Goal: Task Accomplishment & Management: Use online tool/utility

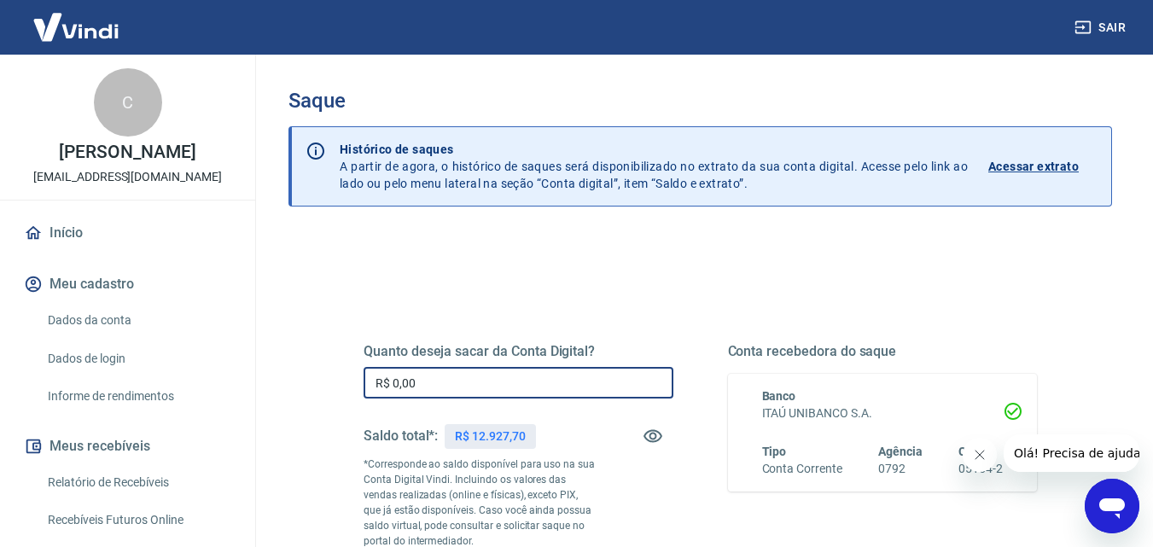
drag, startPoint x: 488, startPoint y: 389, endPoint x: 288, endPoint y: 367, distance: 200.9
click at [288, 367] on div "Quanto deseja sacar da Conta Digital? R$ 0,00 ​ Saldo total*: R$ 12.927,70 *Cor…" at bounding box center [699, 546] width 823 height 625
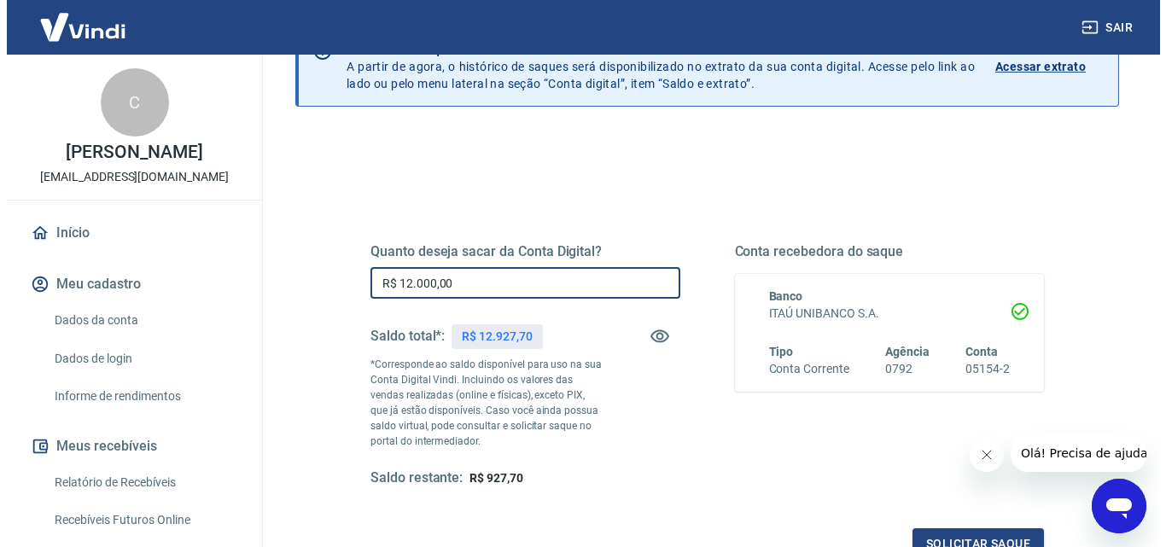
scroll to position [256, 0]
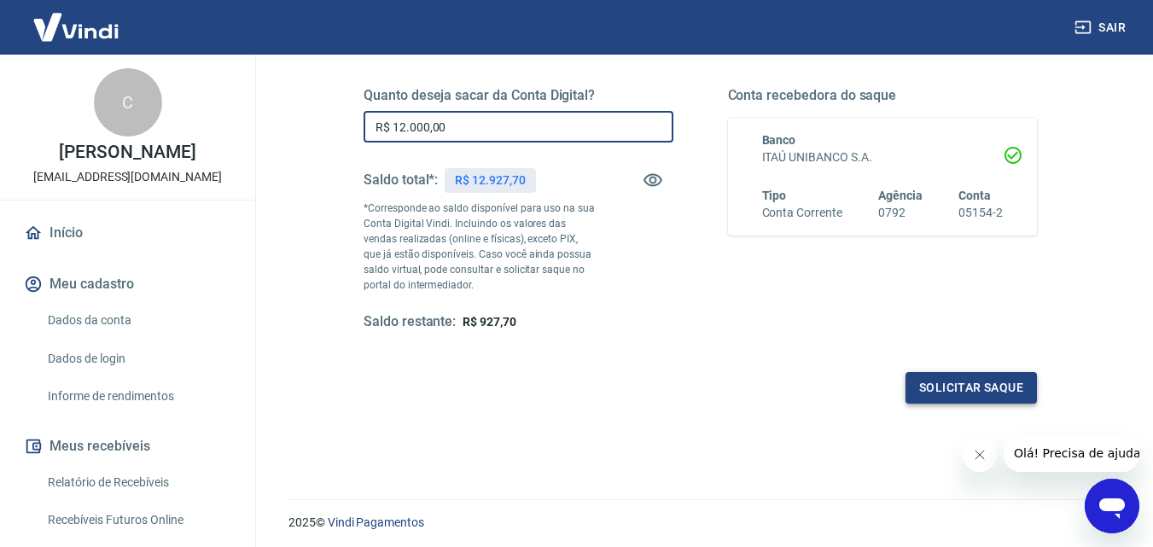
type input "R$ 12.000,00"
click at [969, 385] on button "Solicitar saque" at bounding box center [970, 388] width 131 height 32
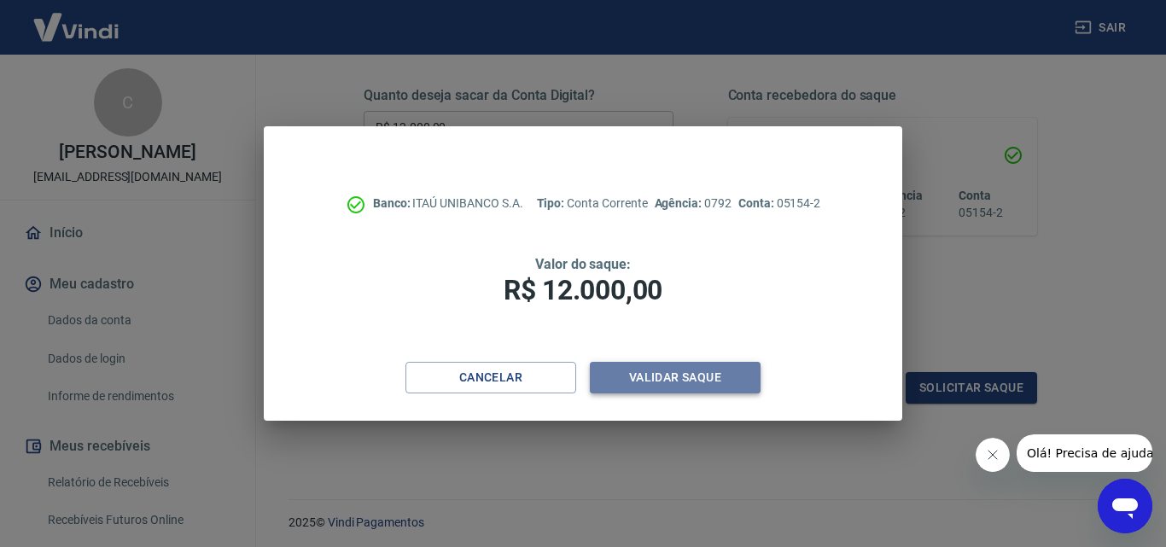
click at [695, 369] on button "Validar saque" at bounding box center [675, 378] width 171 height 32
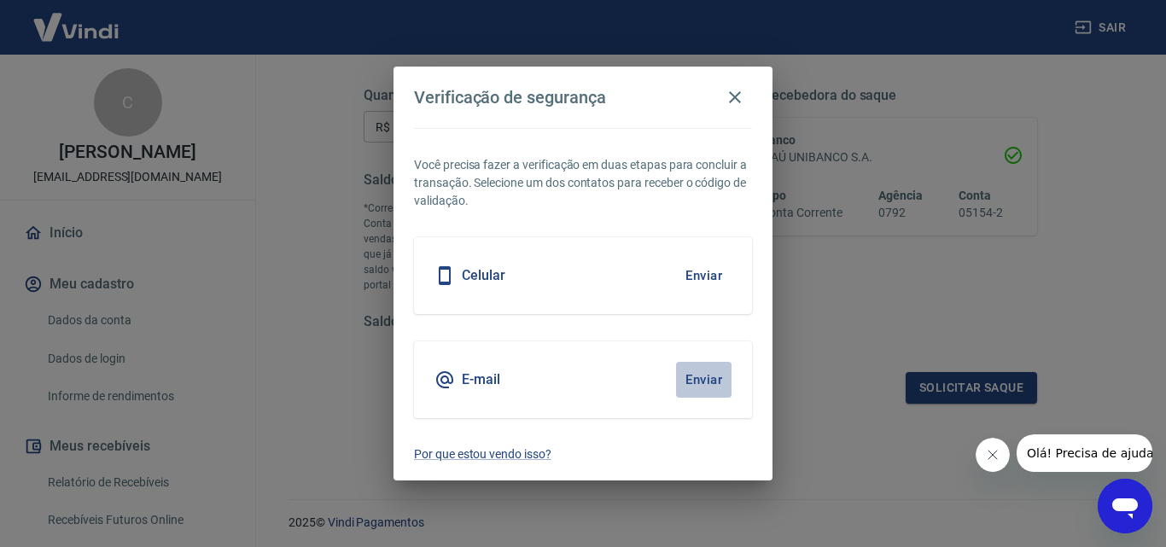
click at [711, 371] on button "Enviar" at bounding box center [703, 380] width 55 height 36
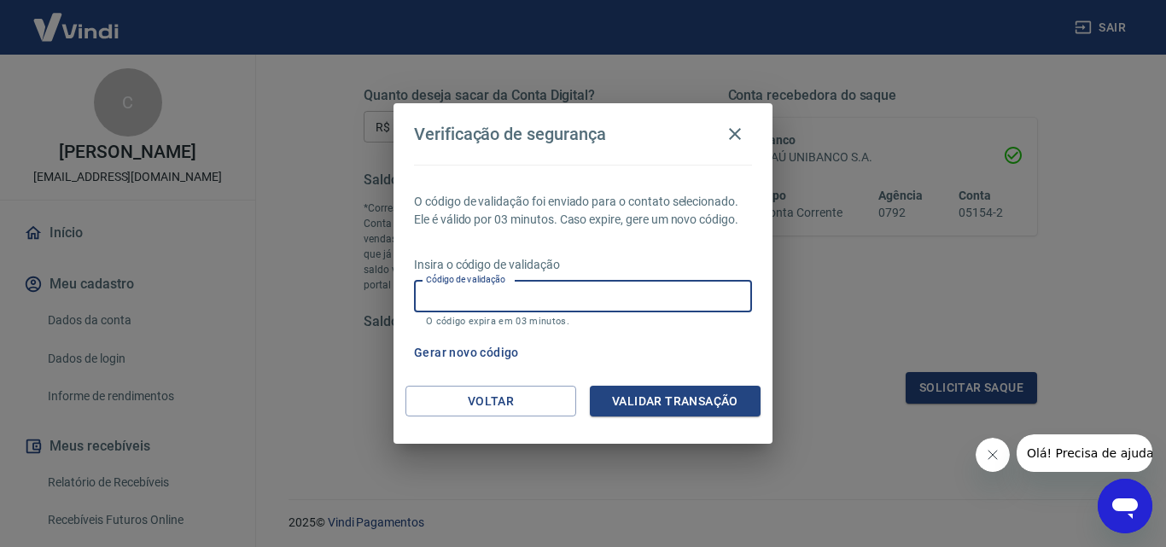
click at [592, 291] on input "Código de validação" at bounding box center [583, 297] width 338 height 32
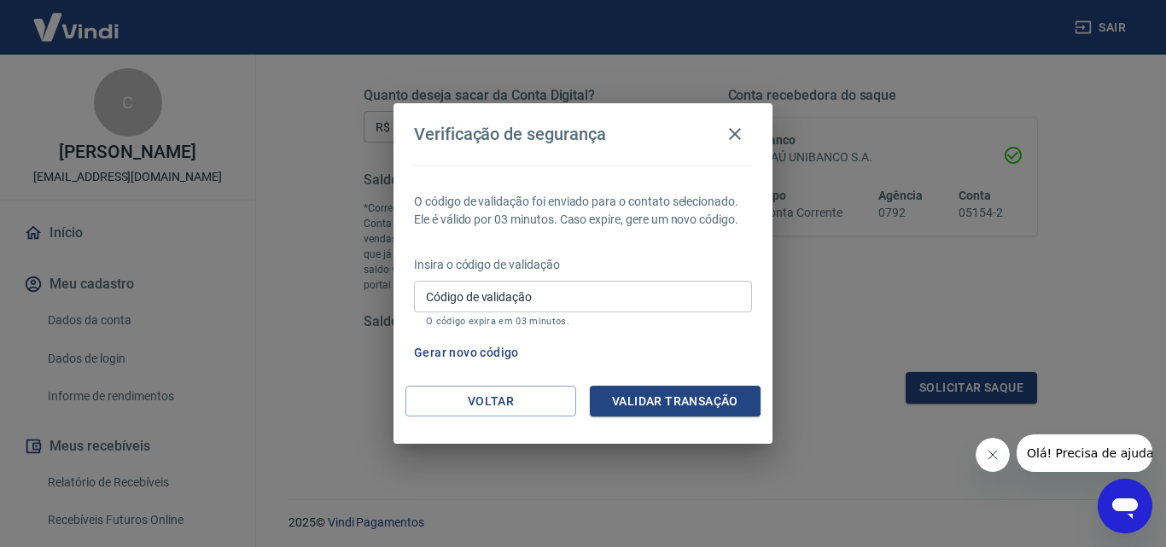
click at [830, 313] on div "Verificação de segurança O código de validação foi enviado para o contato selec…" at bounding box center [583, 273] width 1166 height 547
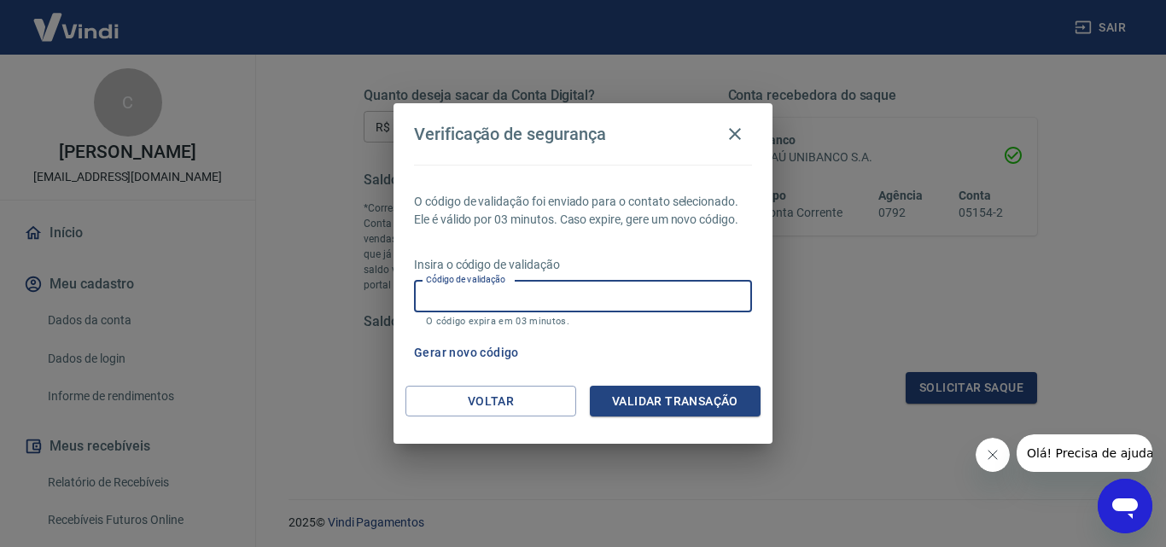
click at [615, 298] on input "Código de validação" at bounding box center [583, 297] width 338 height 32
type input "251312"
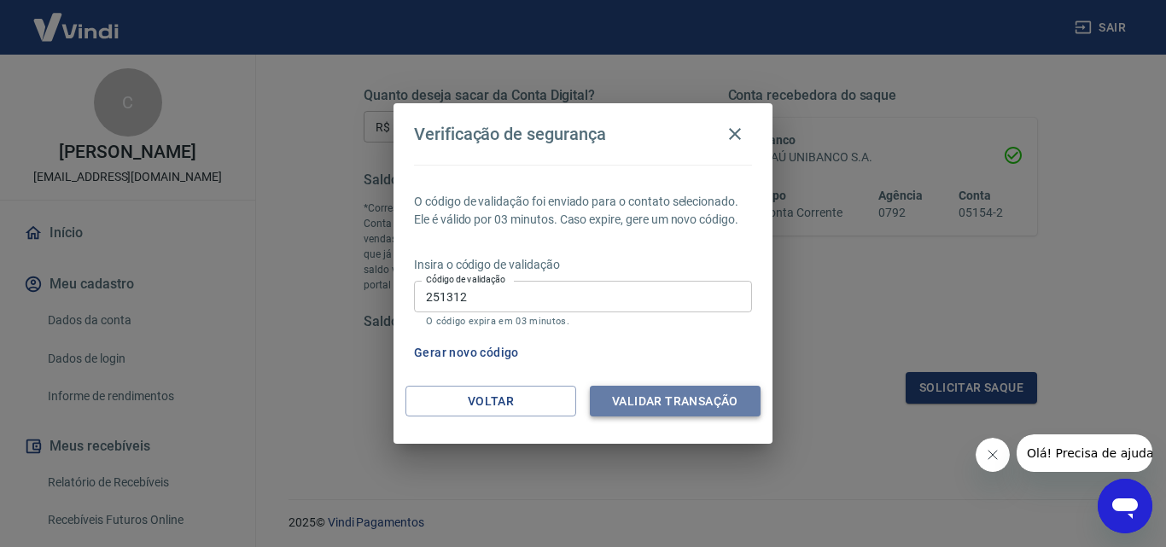
click at [650, 388] on button "Validar transação" at bounding box center [675, 402] width 171 height 32
